Goal: Task Accomplishment & Management: Manage account settings

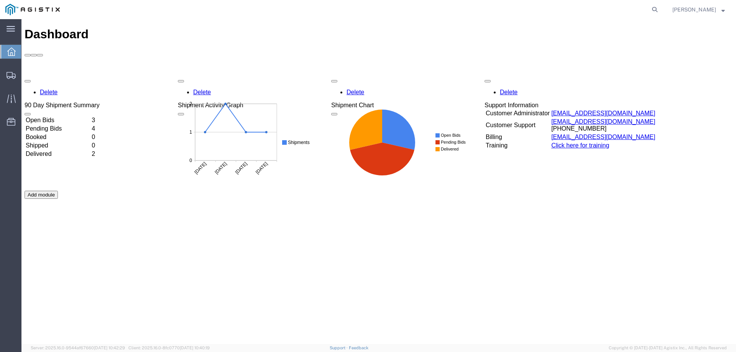
click at [50, 116] on td "Open Bids" at bounding box center [57, 120] width 65 height 8
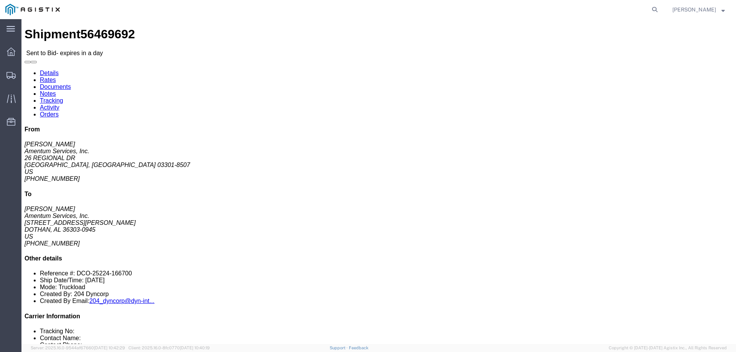
drag, startPoint x: 383, startPoint y: 85, endPoint x: 286, endPoint y: 60, distance: 99.8
click div "Pickup & Delivery Dates [DATE] 11:39 - [DATE] 17:00 [DATE] 11:00 - [DATE] 12:00…"
copy div "Pickup & Delivery Dates [DATE] 11:39 - [DATE] 17:00 [DATE] 11:00 - [DATE] 12:00"
drag, startPoint x: 641, startPoint y: 69, endPoint x: 568, endPoint y: 36, distance: 80.8
click div "From [PERSON_NAME] Amentum Services, Inc. [STREET_ADDRESS] [PHONE_NUMBER] To [P…"
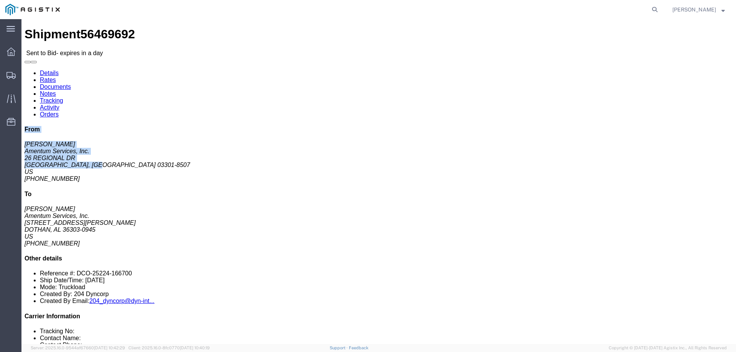
copy div "From [PERSON_NAME] Amentum Services, Inc. [STREET_ADDRESS]"
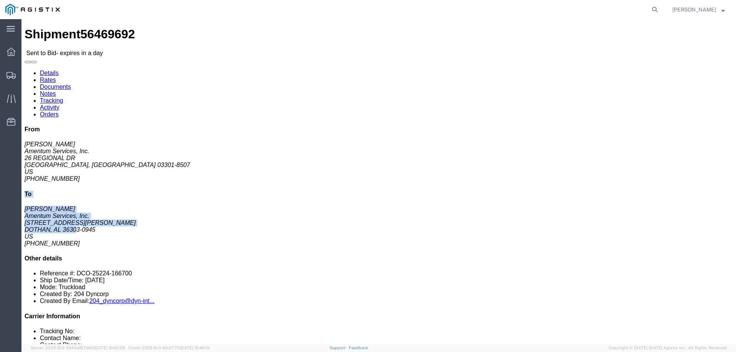
drag, startPoint x: 617, startPoint y: 133, endPoint x: 570, endPoint y: 101, distance: 56.3
click div "From [PERSON_NAME] Amentum Services, Inc. [STREET_ADDRESS] [PHONE_NUMBER] To [P…"
copy div "To [PERSON_NAME] Amentum Services, Inc. [STREET_ADDRESS][PERSON_NAME]"
click button "button"
drag, startPoint x: 319, startPoint y: 99, endPoint x: 315, endPoint y: 97, distance: 3.9
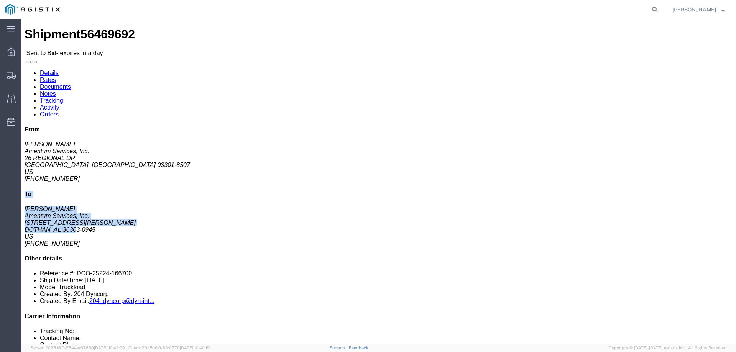
click div "Ship From Amentum Services, Inc. ([PERSON_NAME]) TACLS_603-[GEOGRAPHIC_DATA], […"
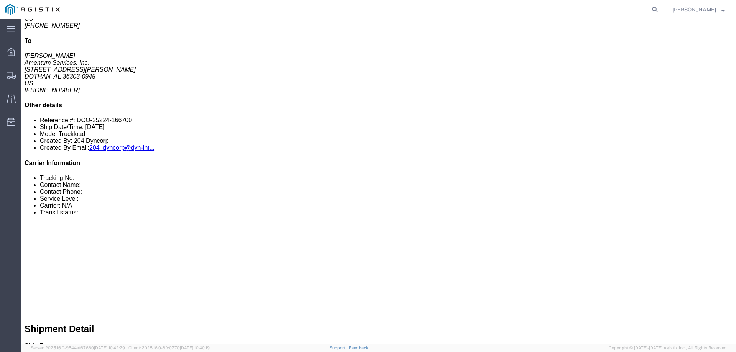
drag, startPoint x: 254, startPoint y: 71, endPoint x: 344, endPoint y: 71, distance: 90.0
click p "Total shipment is made up of 1 packages containing 1 pieces weighing 1,690.00 L…"
copy p "1 pieces weighing 1,690.00 LBS"
drag, startPoint x: 131, startPoint y: 133, endPoint x: 46, endPoint y: 131, distance: 85.1
click p "Dimensions: L 147.00 x W 73.00 x H 82.00 IN"
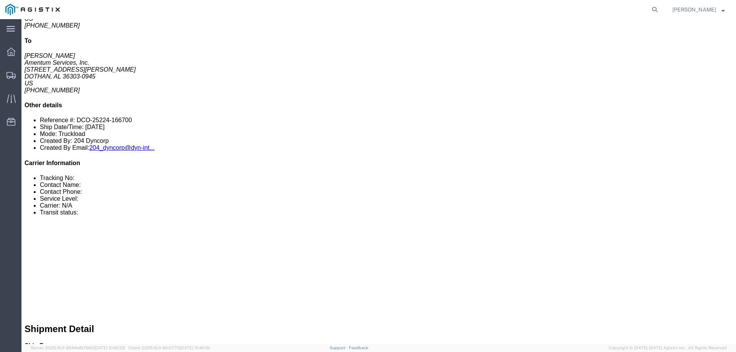
copy b "L 147.00 x W 73.00 x H 82.00 IN"
click div "1 Crate(s) Total weight: 1690.00 LBS Dimensions: L 147.00 x W 73.00 x H 82.00 I…"
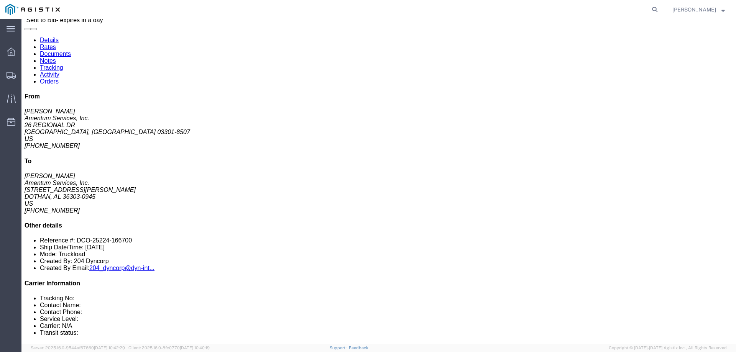
scroll to position [0, 0]
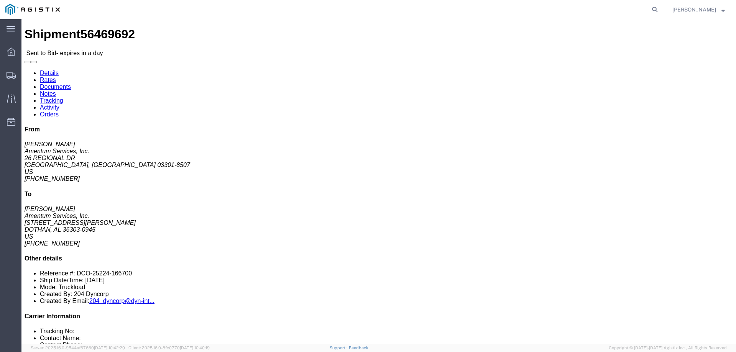
click link "Documents"
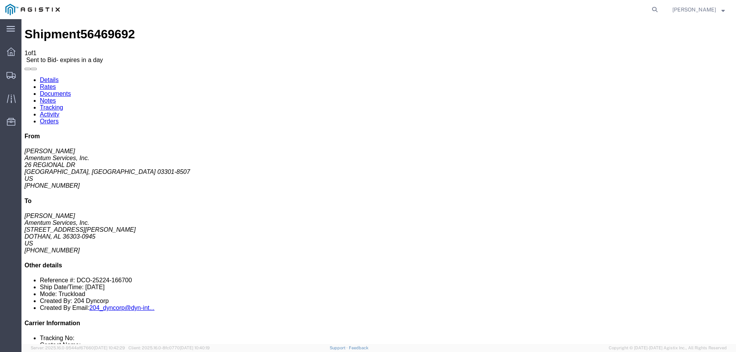
click at [56, 97] on link "Notes" at bounding box center [48, 100] width 16 height 7
click at [49, 77] on link "Details" at bounding box center [49, 80] width 19 height 7
click button "button"
